Goal: Book appointment/travel/reservation

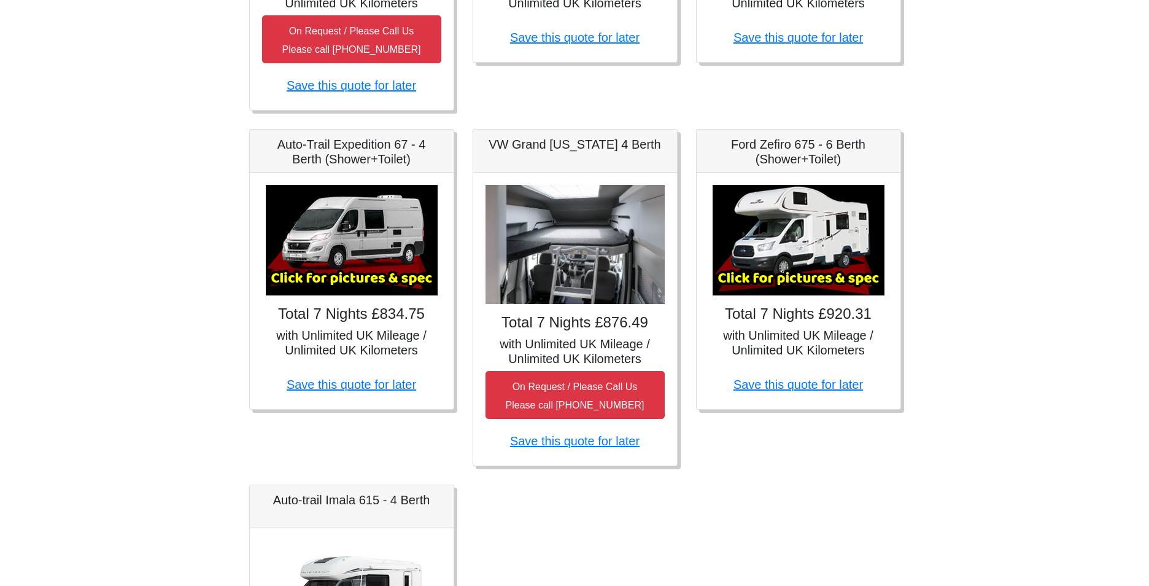
scroll to position [491, 0]
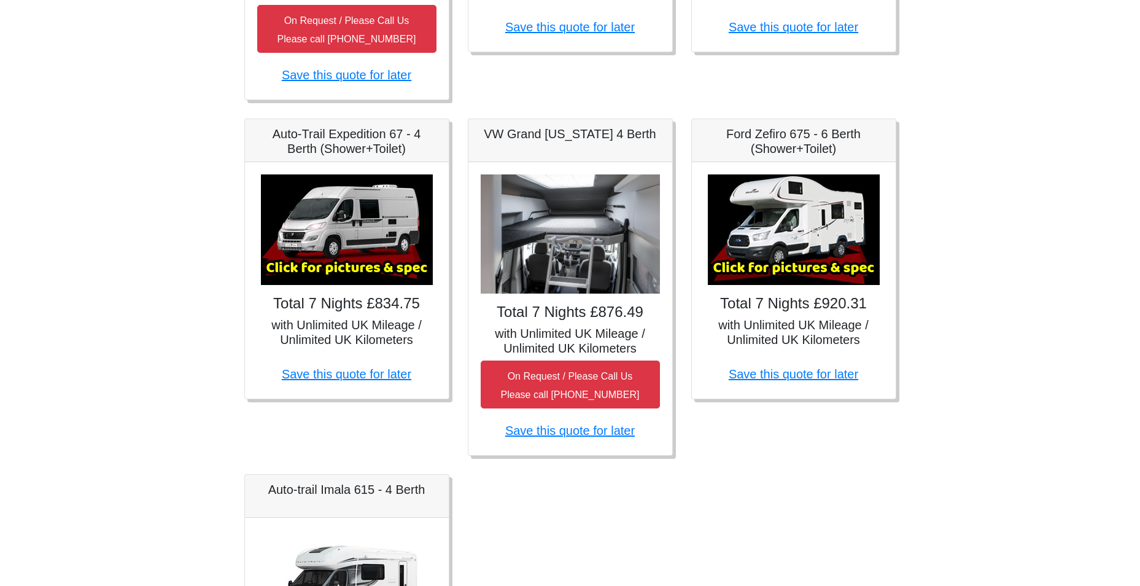
click at [796, 219] on img at bounding box center [794, 229] width 172 height 111
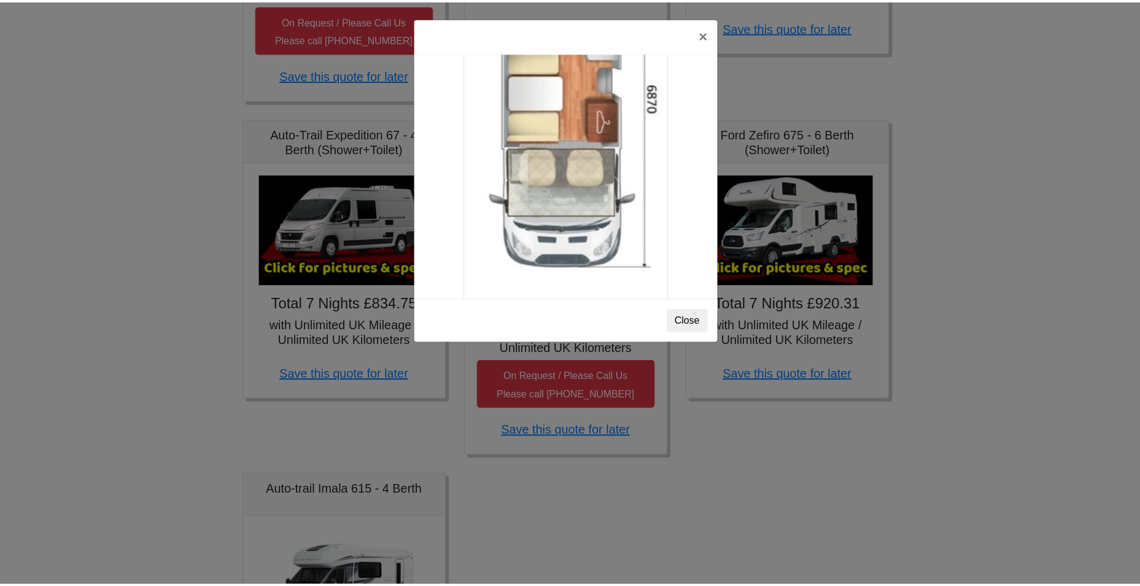
scroll to position [2166, 0]
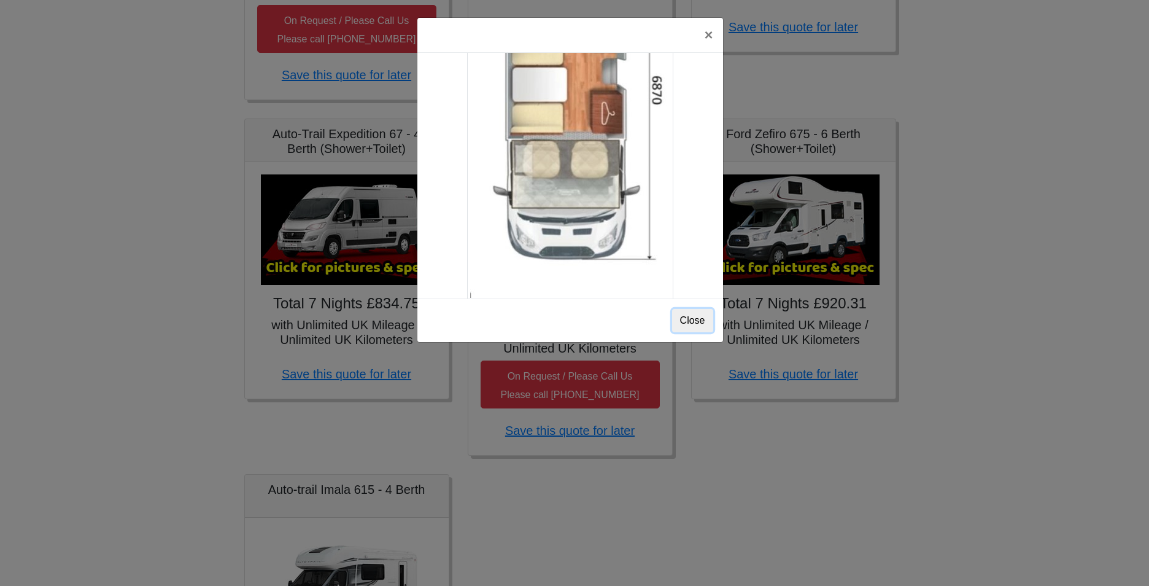
click at [693, 319] on button "Close" at bounding box center [692, 320] width 41 height 23
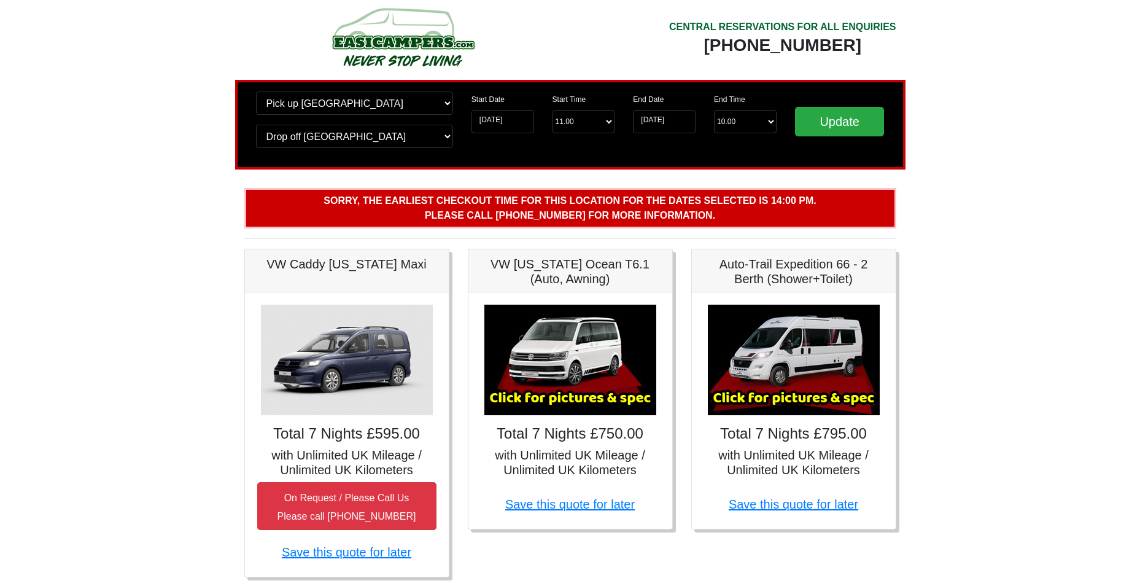
scroll to position [0, 0]
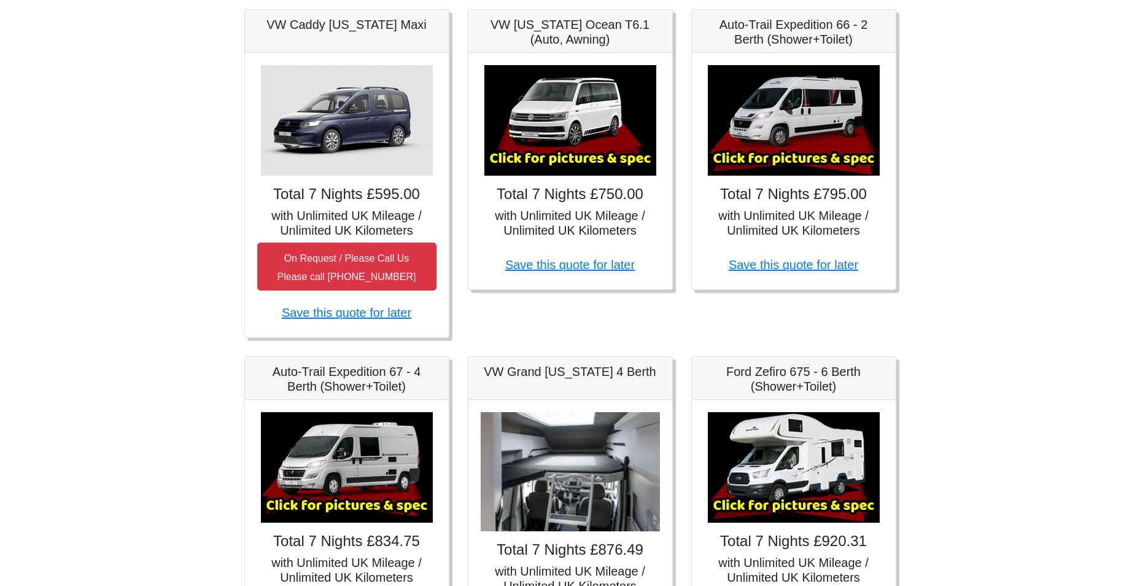
scroll to position [184, 0]
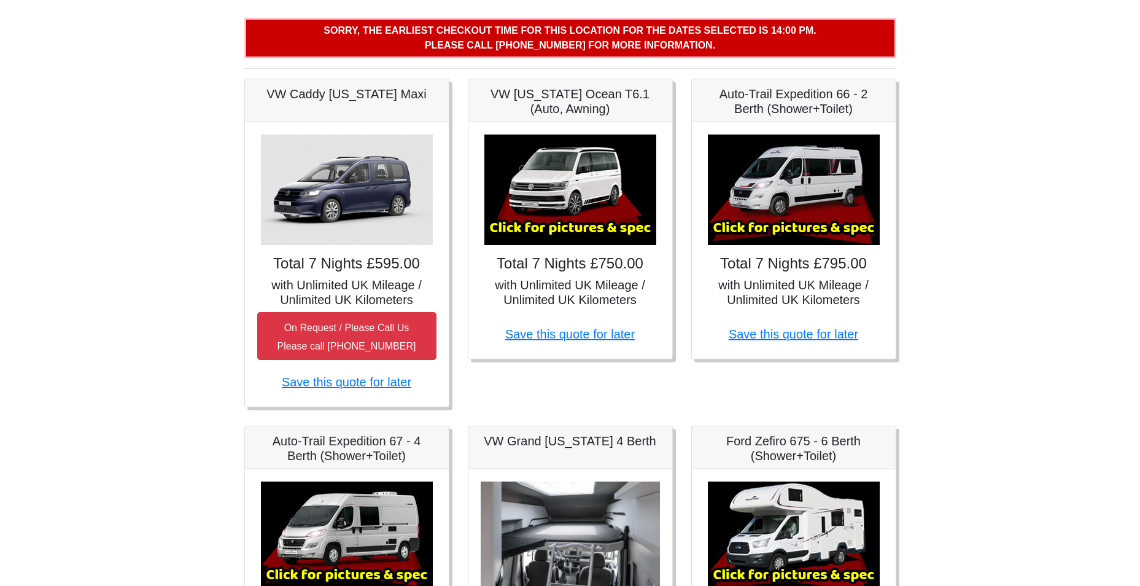
drag, startPoint x: 572, startPoint y: 336, endPoint x: 516, endPoint y: 367, distance: 63.5
click at [514, 368] on div "VW [US_STATE] Ocean T6.1 (Auto, Awning) × VW [US_STATE] Ocean T6 Spec TECHNICAL…" at bounding box center [570, 243] width 223 height 328
click at [532, 340] on link "Save this quote for later" at bounding box center [570, 334] width 130 height 14
